Goal: Find specific page/section: Find specific page/section

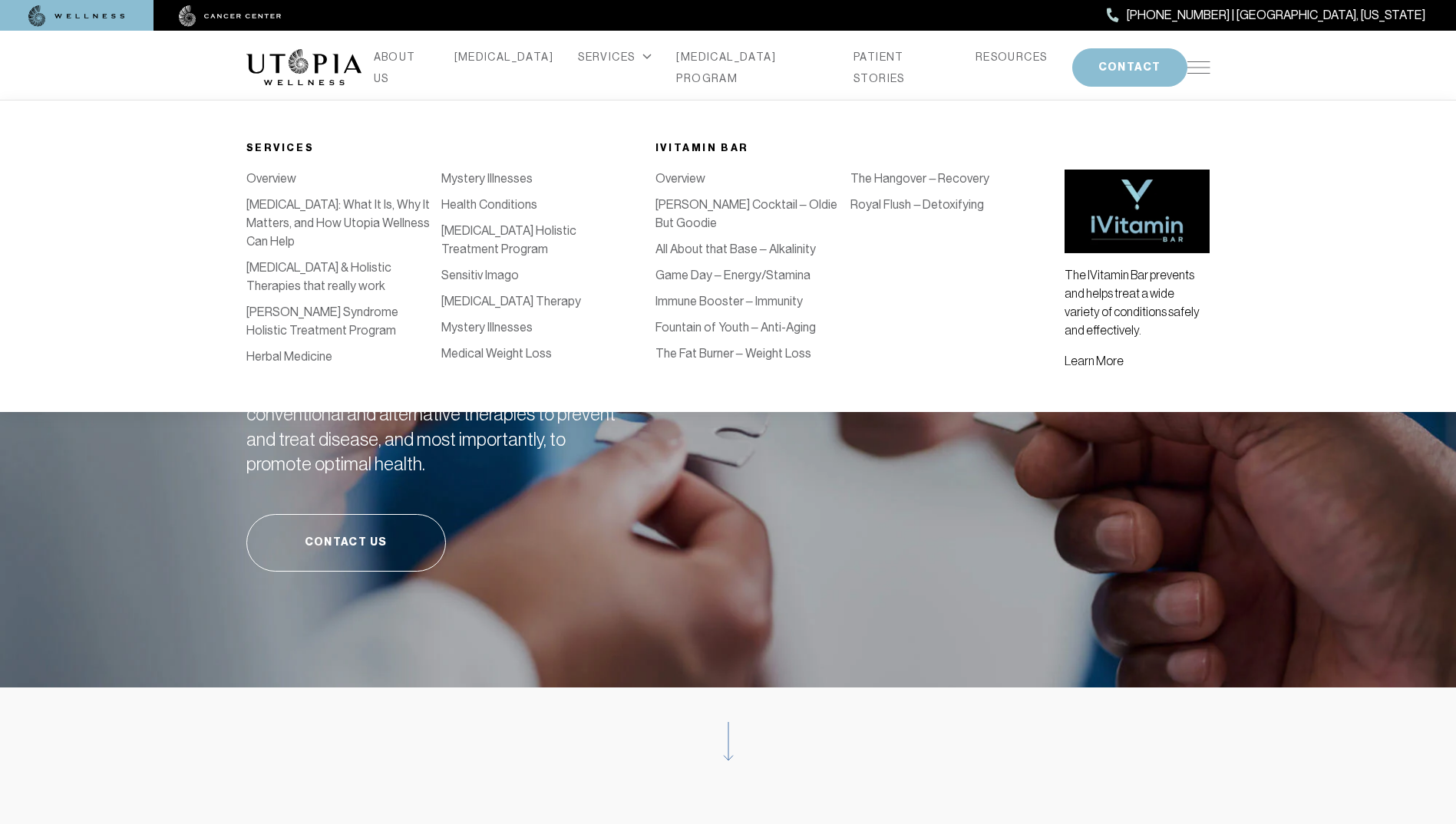
click at [467, 282] on link "Sensitiv Imago" at bounding box center [479, 274] width 78 height 15
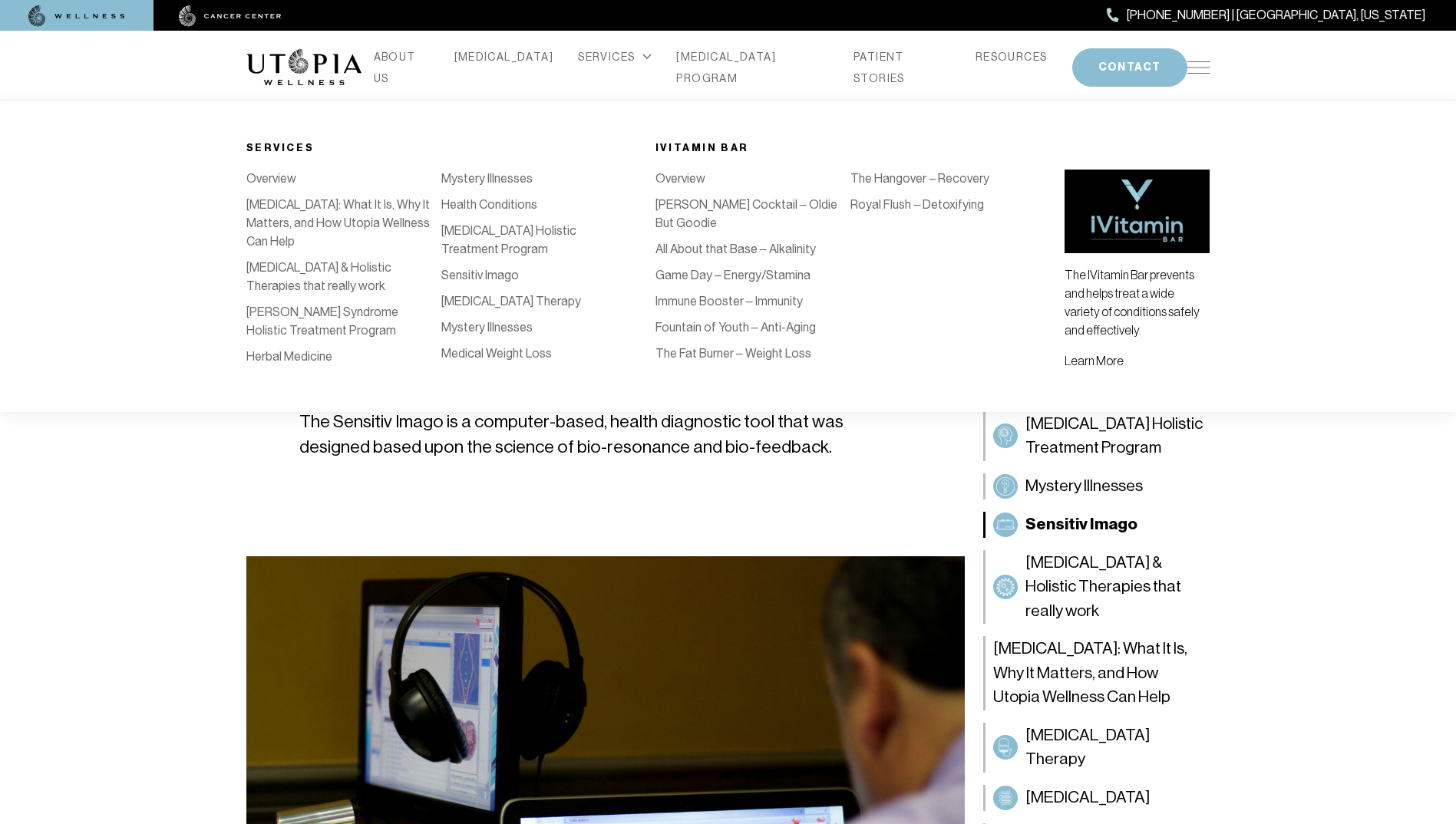
click at [502, 334] on link "Mystery Illnesses" at bounding box center [486, 326] width 91 height 15
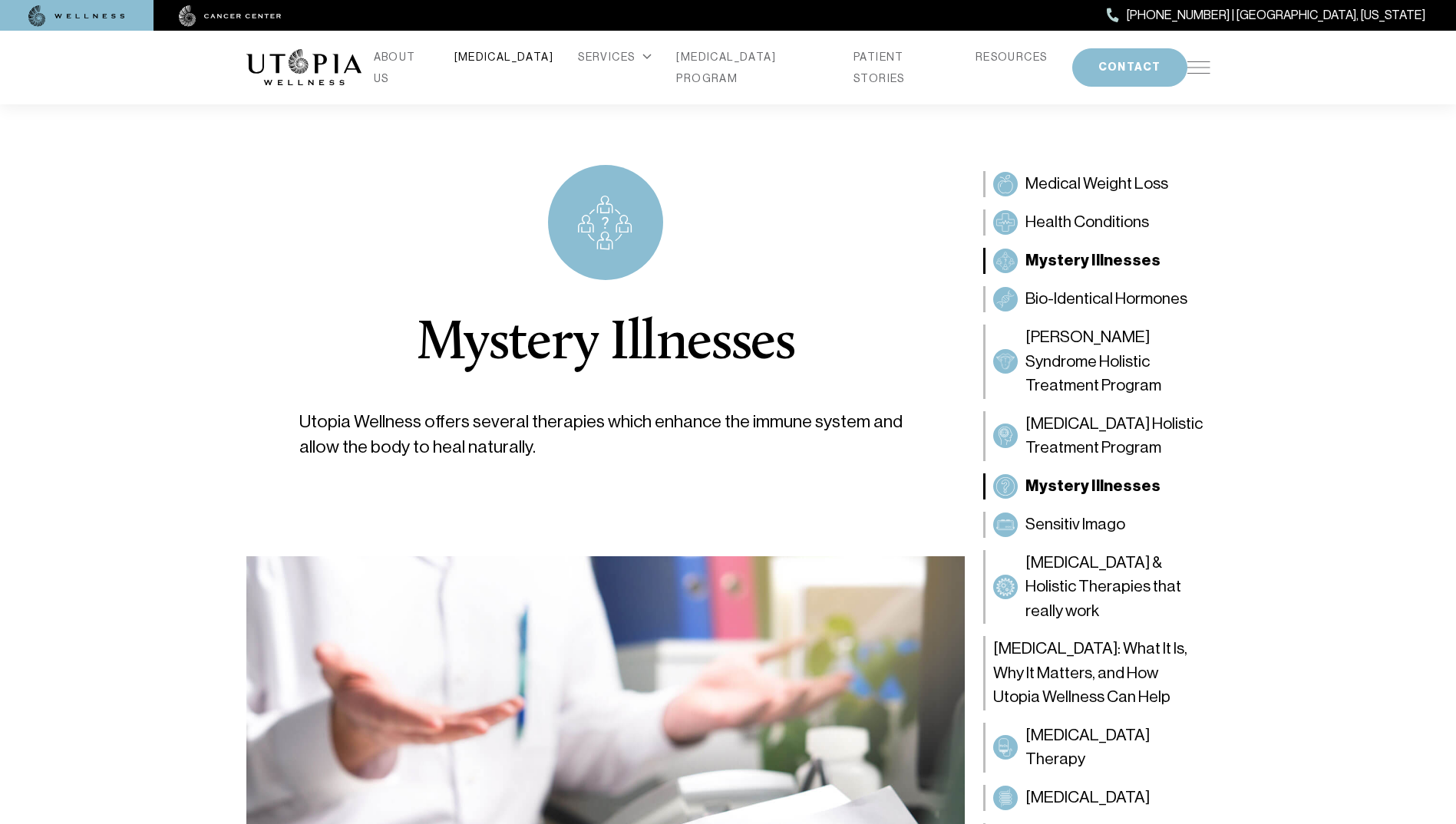
click at [505, 68] on link "[MEDICAL_DATA]" at bounding box center [504, 57] width 99 height 22
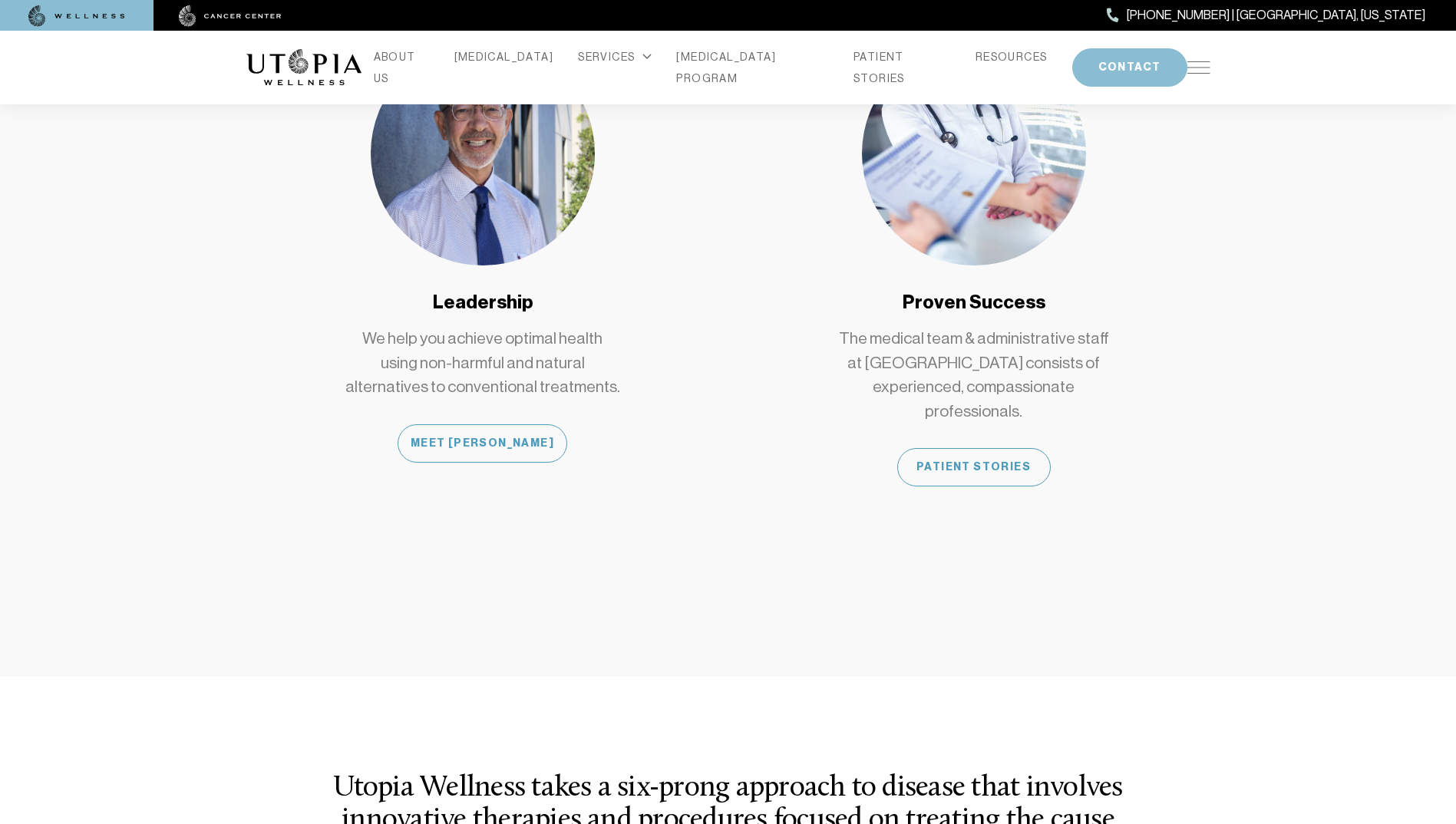
scroll to position [1304, 0]
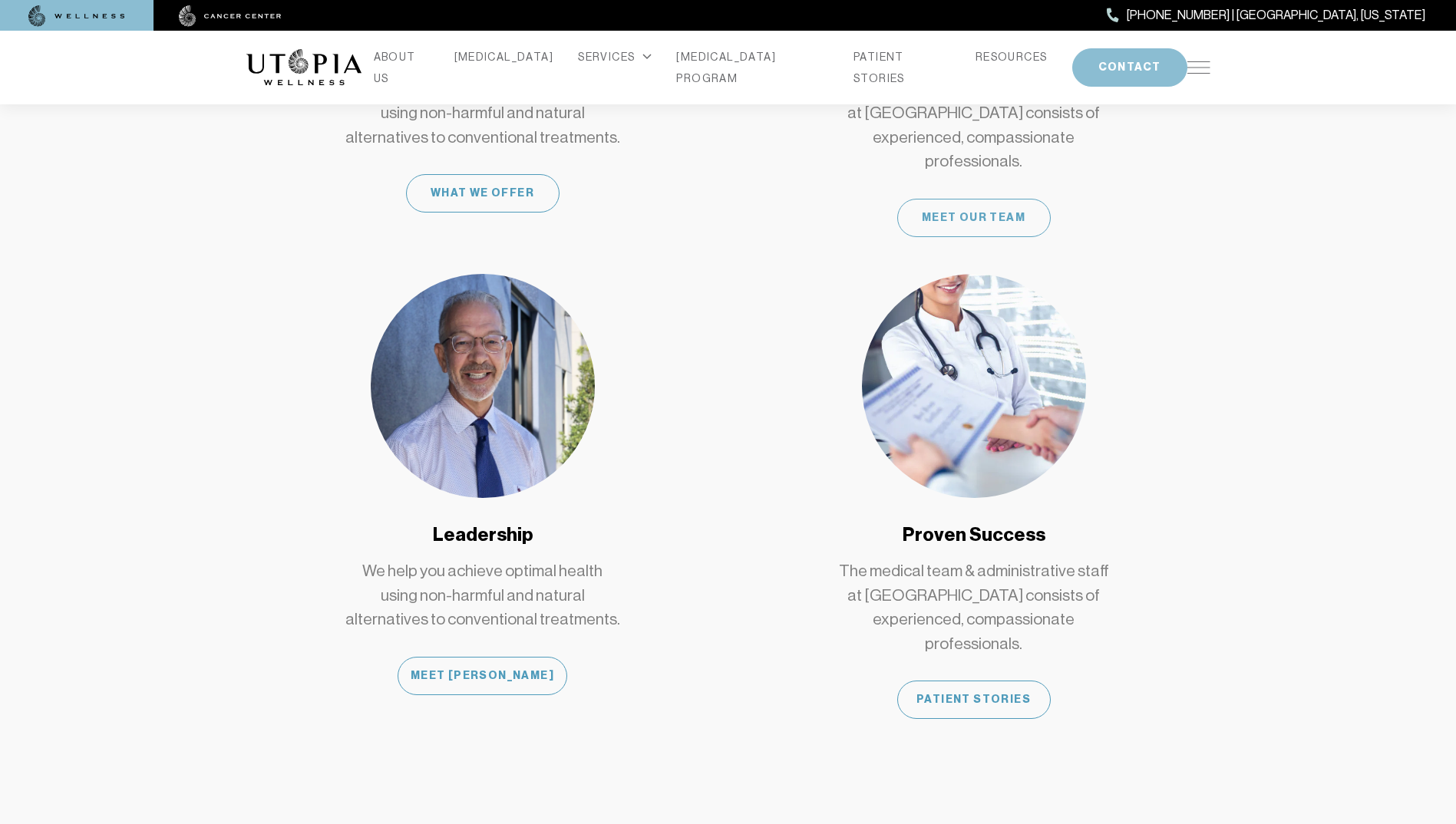
click at [969, 199] on div "Meet Our Team" at bounding box center [974, 217] width 153 height 38
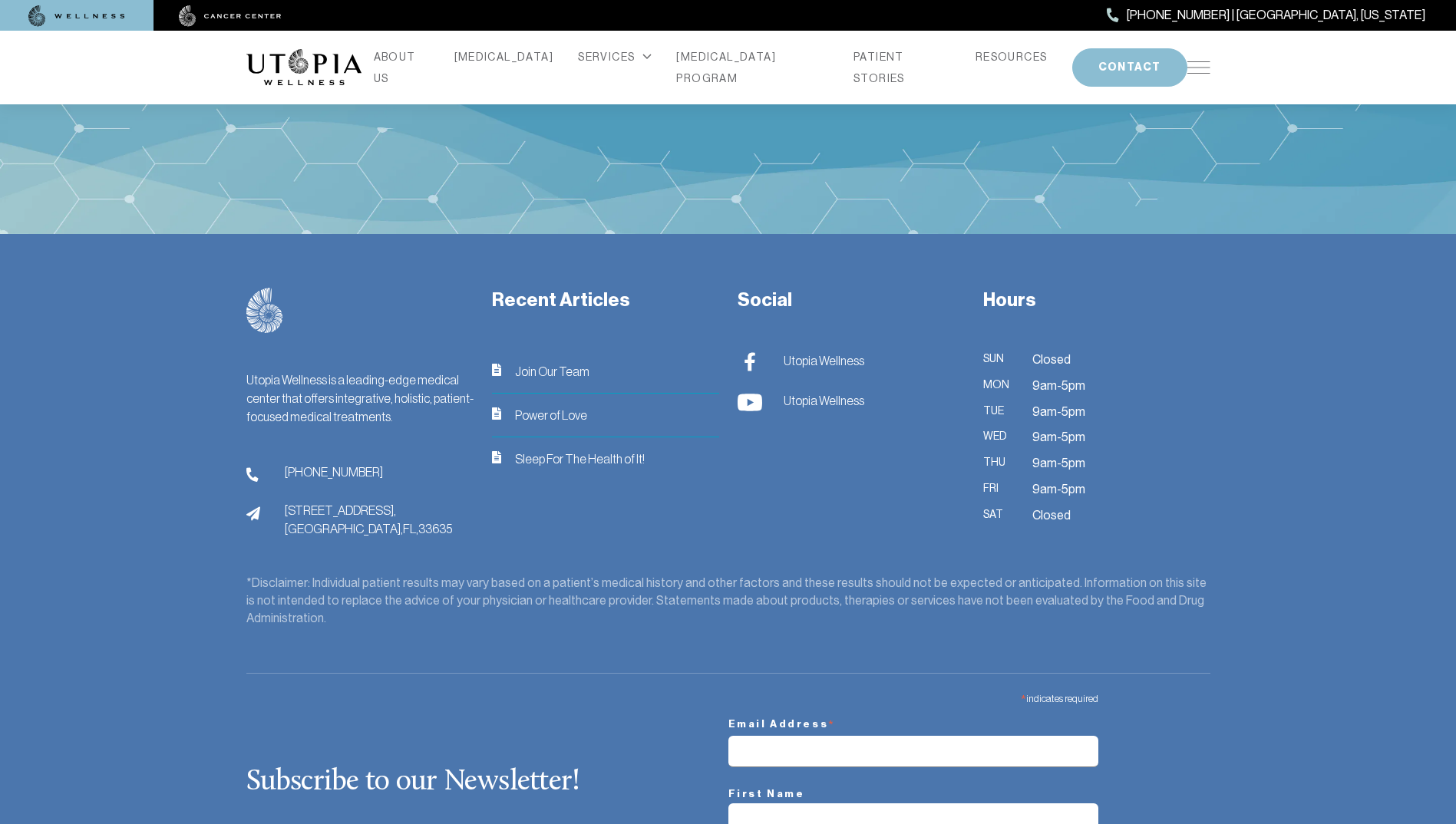
scroll to position [5291, 0]
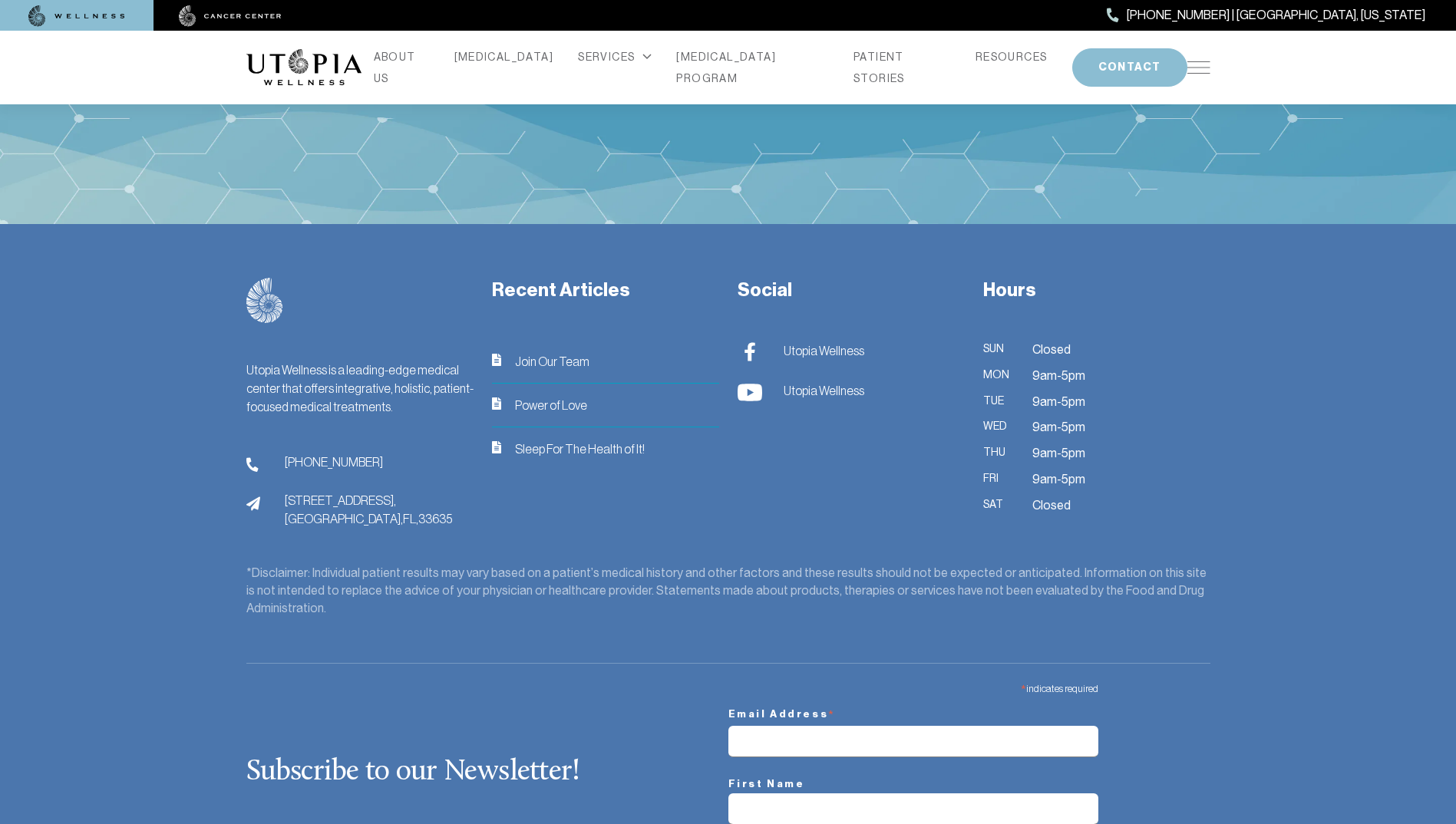
click at [284, 491] on span "13904 Monroes Business Park, Tampa, FL, 33635" at bounding box center [368, 508] width 167 height 36
